Goal: Transaction & Acquisition: Book appointment/travel/reservation

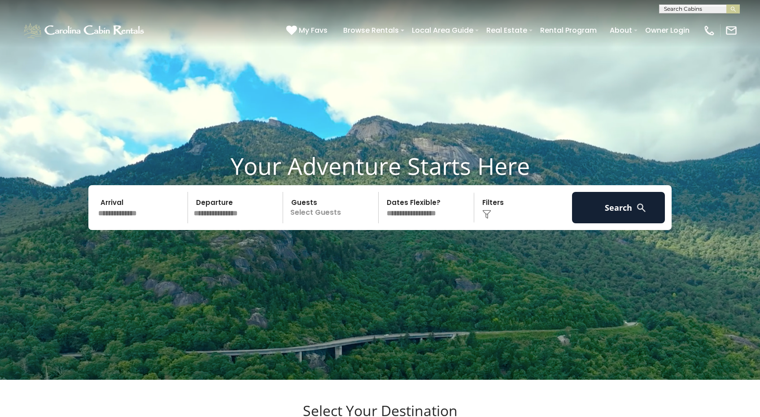
click at [144, 222] on input "text" at bounding box center [141, 207] width 93 height 31
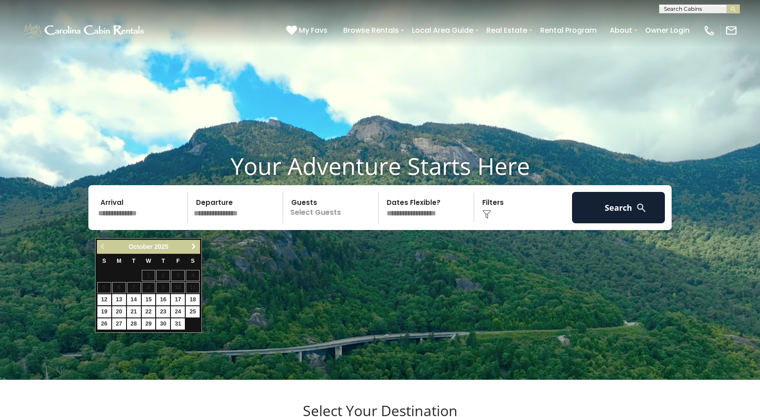
click at [191, 245] on span "Next" at bounding box center [193, 246] width 7 height 7
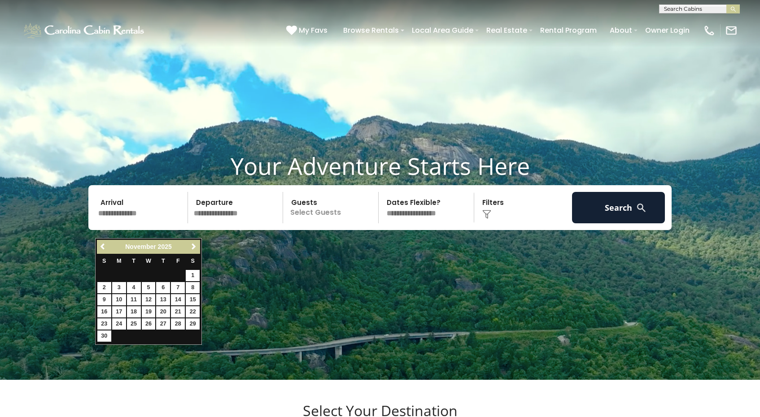
click at [191, 245] on span "Next" at bounding box center [193, 246] width 7 height 7
click at [105, 291] on link "7" at bounding box center [104, 287] width 14 height 11
type input "*******"
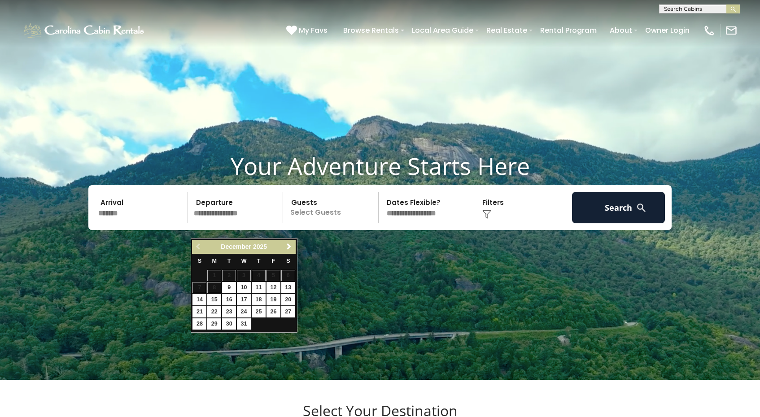
click at [273, 288] on link "12" at bounding box center [273, 287] width 14 height 11
type input "********"
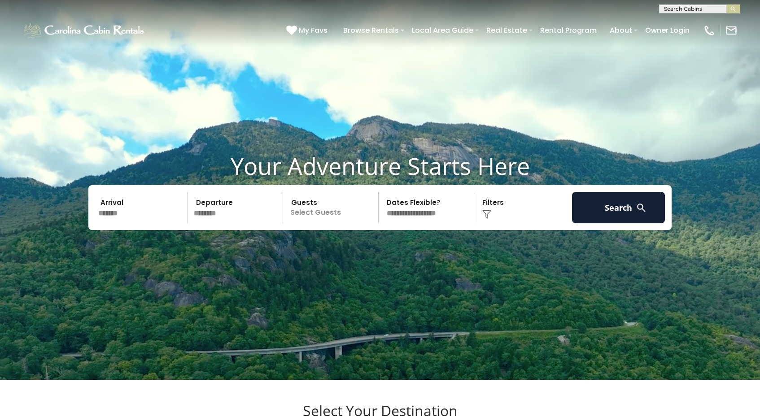
click at [318, 223] on p "Select Guests" at bounding box center [332, 207] width 92 height 31
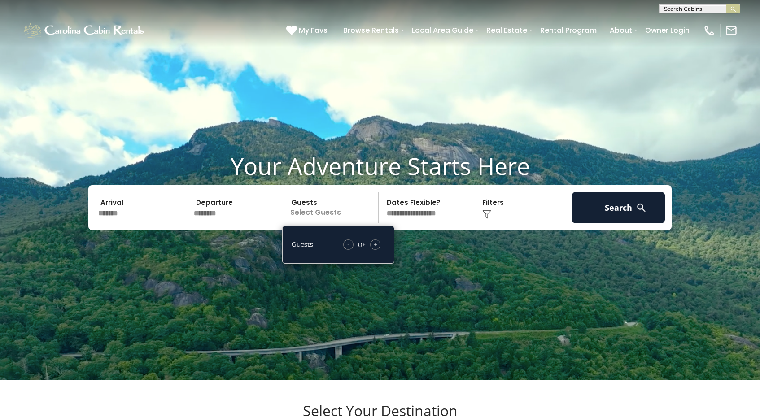
click at [373, 250] on div "+" at bounding box center [375, 245] width 10 height 10
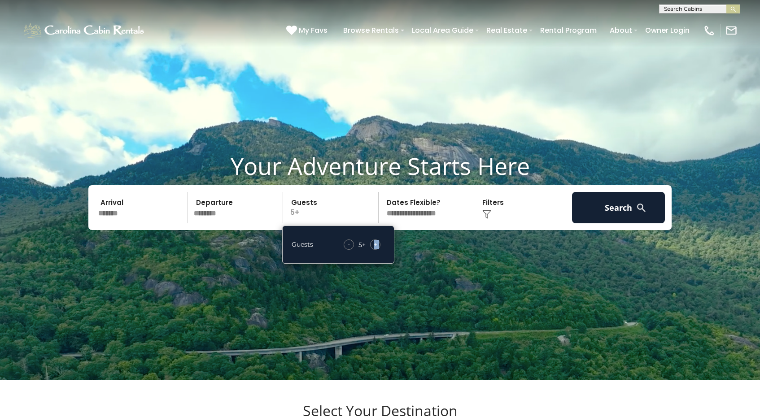
click at [373, 250] on div "+" at bounding box center [375, 245] width 10 height 10
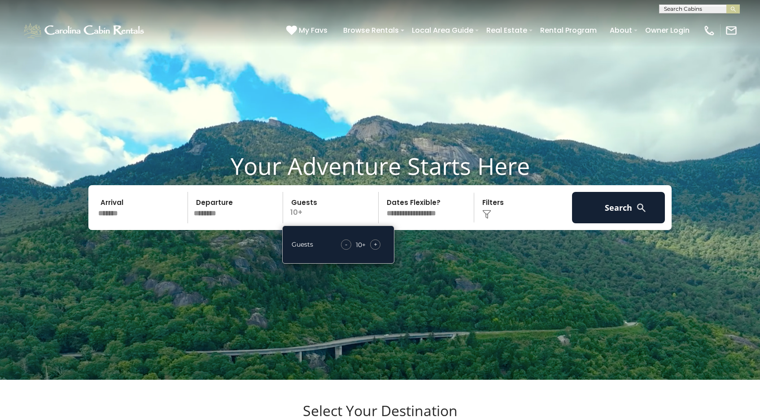
click at [530, 223] on div "Click to Choose" at bounding box center [523, 207] width 93 height 31
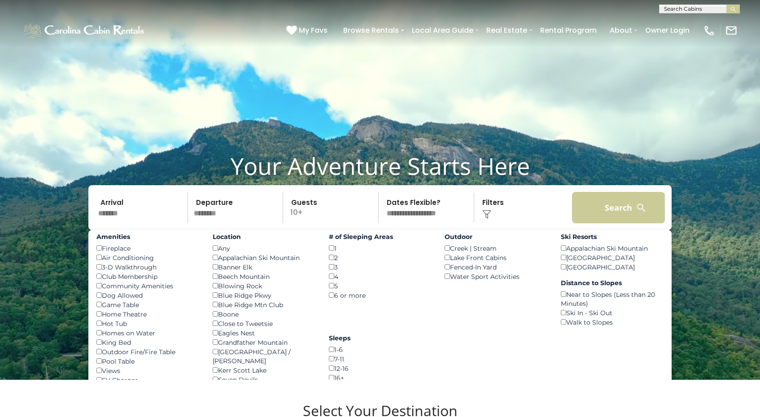
click at [587, 222] on button "Search" at bounding box center [618, 207] width 93 height 31
